Goal: Task Accomplishment & Management: Complete application form

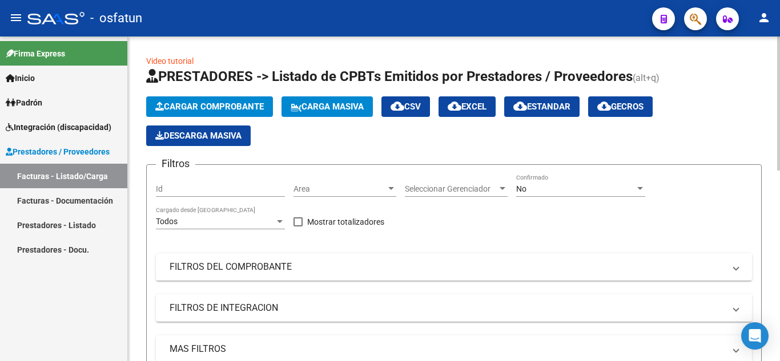
click at [205, 98] on button "Cargar Comprobante" at bounding box center [209, 106] width 127 height 21
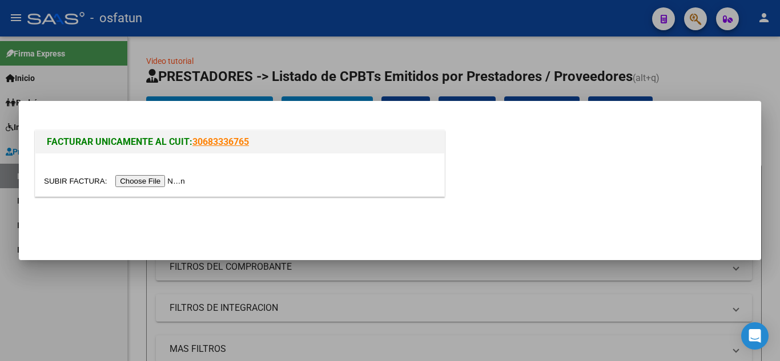
click at [143, 176] on input "file" at bounding box center [116, 181] width 144 height 12
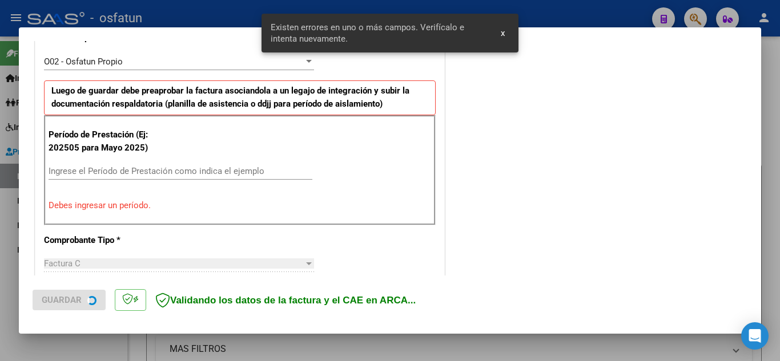
scroll to position [337, 0]
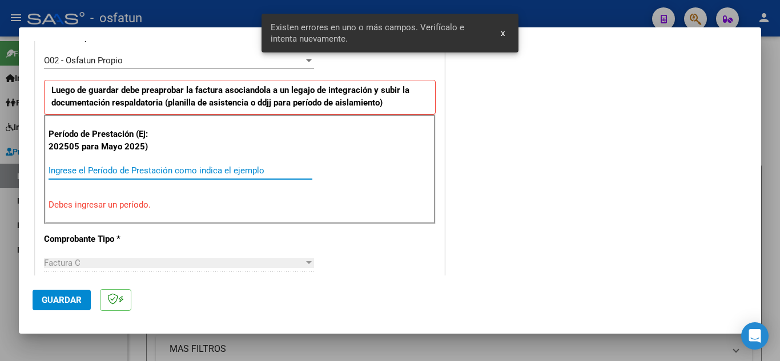
click at [100, 174] on input "Ingrese el Período de Prestación como indica el ejemplo" at bounding box center [181, 171] width 264 height 10
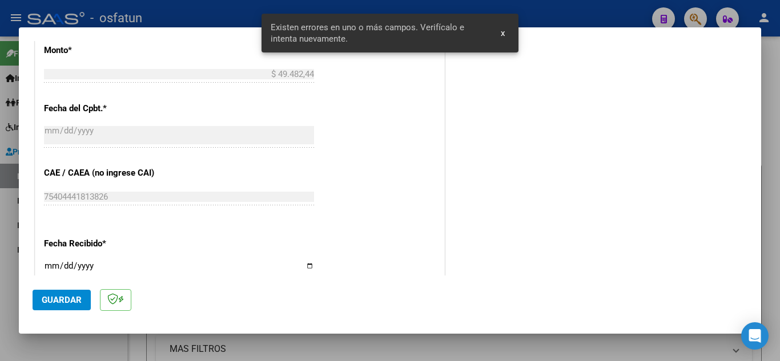
scroll to position [737, 0]
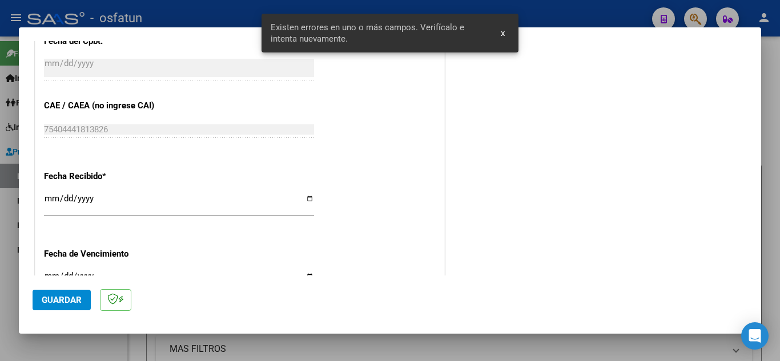
type input "202509"
click at [62, 307] on button "Guardar" at bounding box center [62, 300] width 58 height 21
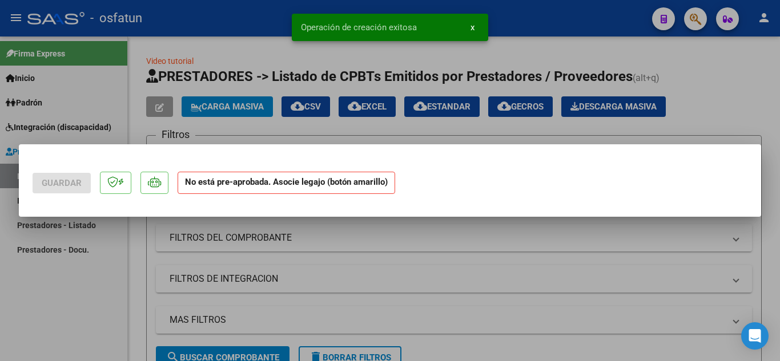
scroll to position [0, 0]
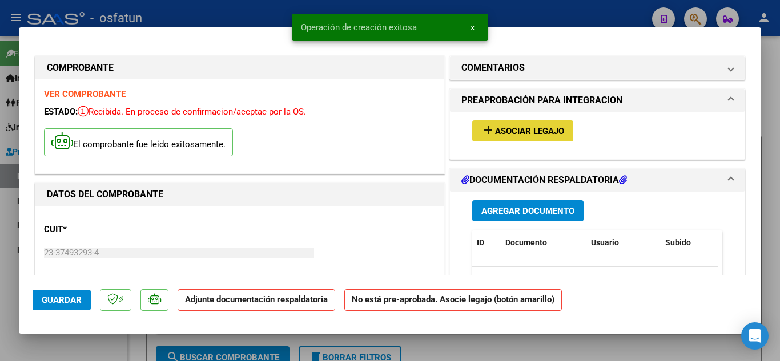
click at [530, 137] on button "add Asociar Legajo" at bounding box center [522, 130] width 101 height 21
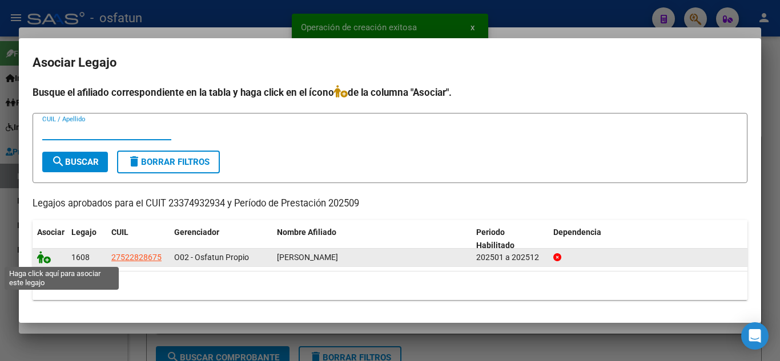
click at [41, 257] on icon at bounding box center [44, 257] width 14 height 13
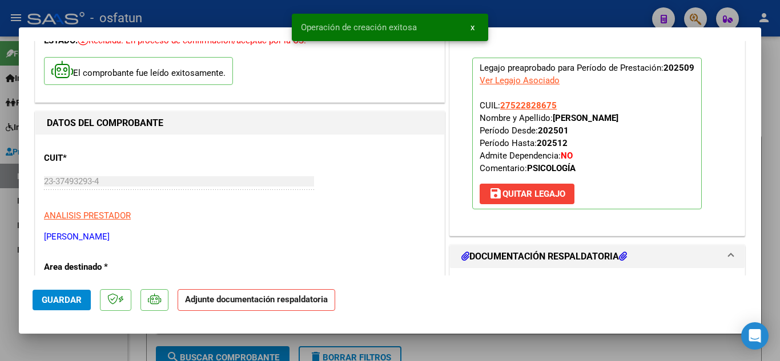
scroll to position [171, 0]
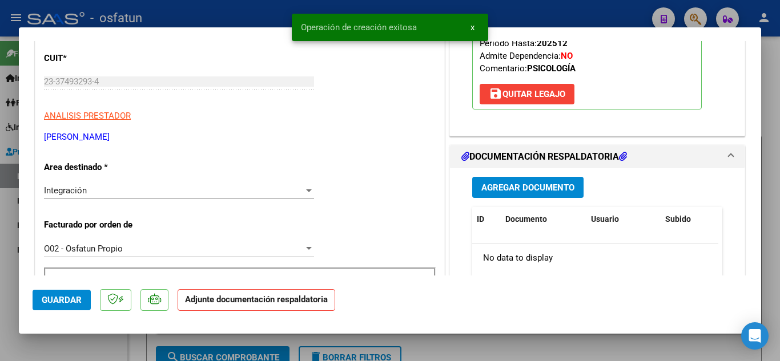
click at [529, 196] on button "Agregar Documento" at bounding box center [527, 187] width 111 height 21
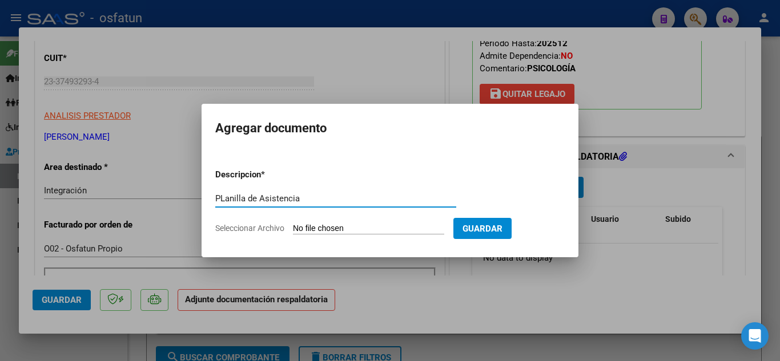
type input "PLanilla de Asistencia"
click at [369, 222] on form "Descripcion * PLanilla de Asistencia Escriba aquí una descripcion Seleccionar A…" at bounding box center [389, 201] width 349 height 83
click at [368, 229] on input "Seleccionar Archivo" at bounding box center [368, 229] width 151 height 11
type input "C:\fakepath\97ED78EB-F865-43B8-9D8C-90A68E93EDB0.pdf"
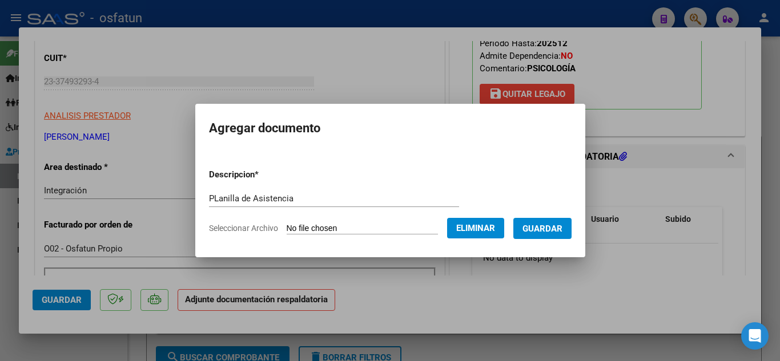
click at [560, 230] on span "Guardar" at bounding box center [542, 229] width 40 height 10
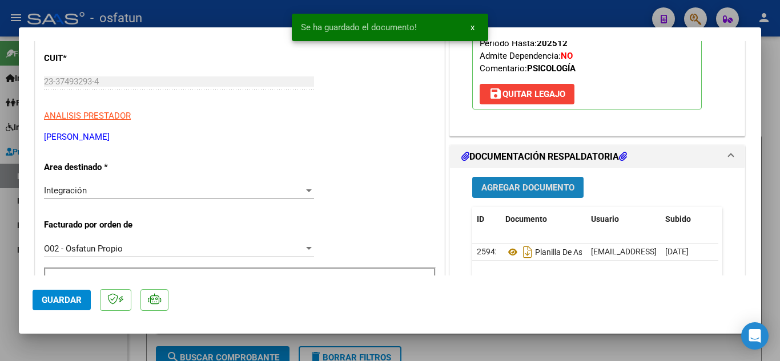
click at [523, 187] on span "Agregar Documento" at bounding box center [527, 188] width 93 height 10
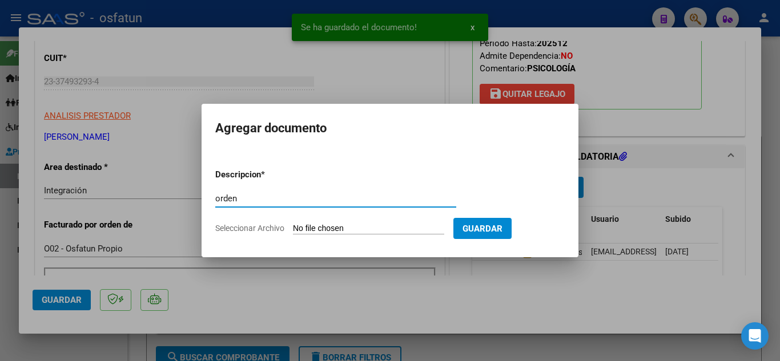
type input "orden"
click at [317, 227] on input "Seleccionar Archivo" at bounding box center [368, 229] width 151 height 11
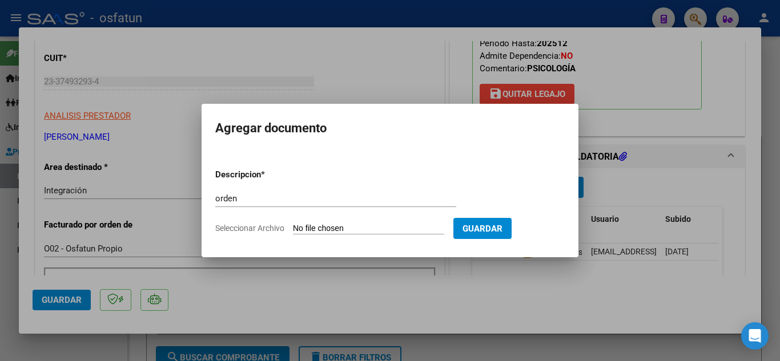
type input "C:\fakepath\order_3289965.pdf"
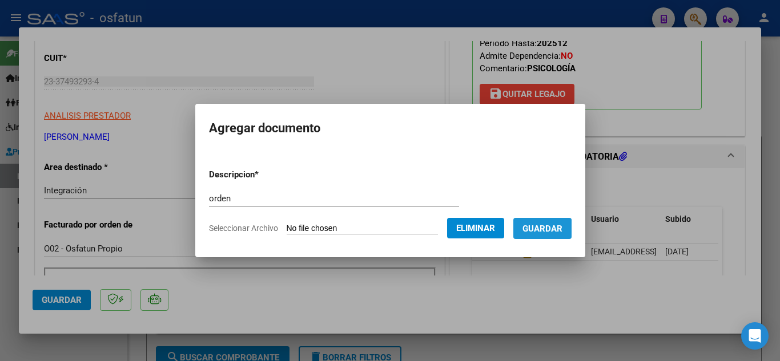
click at [551, 230] on span "Guardar" at bounding box center [542, 229] width 40 height 10
